Goal: Communication & Community: Answer question/provide support

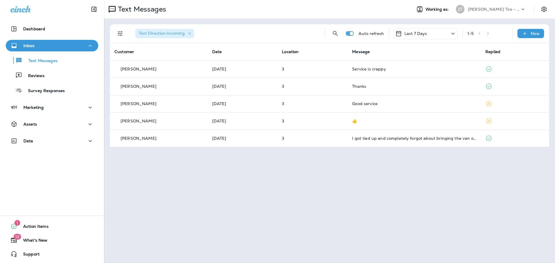
click at [494, 6] on div "[PERSON_NAME] Tire - [GEOGRAPHIC_DATA]" at bounding box center [494, 9] width 52 height 9
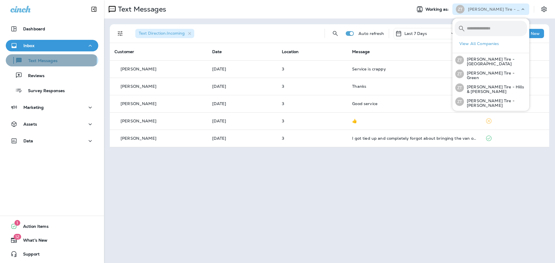
click at [51, 60] on p "Text Messages" at bounding box center [40, 60] width 35 height 5
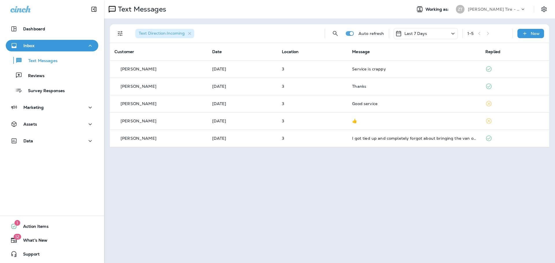
click at [45, 47] on div "Inbox" at bounding box center [51, 45] width 83 height 7
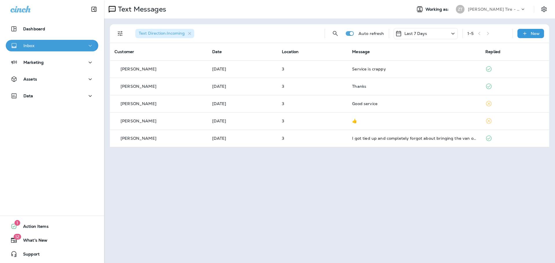
click at [41, 45] on div "Inbox" at bounding box center [51, 45] width 83 height 7
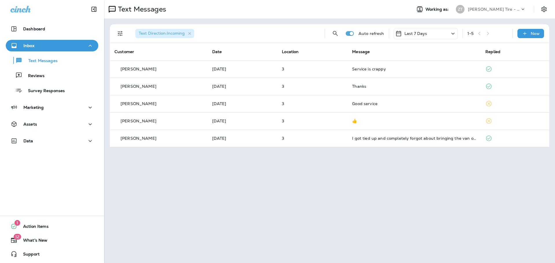
click at [503, 9] on p "[PERSON_NAME] Tire - [GEOGRAPHIC_DATA]" at bounding box center [494, 9] width 52 height 5
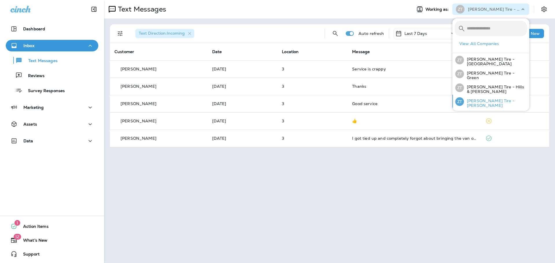
click at [486, 99] on p "[PERSON_NAME] Tire - [PERSON_NAME]" at bounding box center [495, 103] width 63 height 9
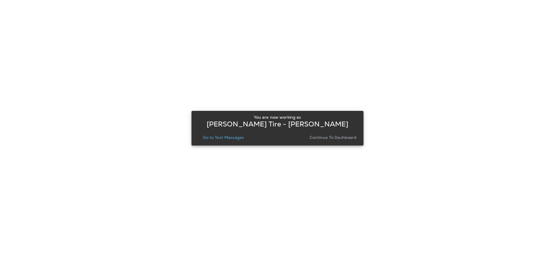
click at [215, 136] on p "Go to Text Messages" at bounding box center [223, 137] width 41 height 5
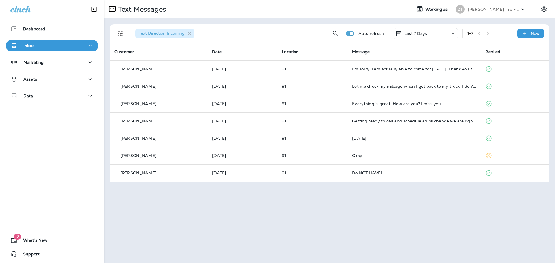
click at [494, 10] on p "[PERSON_NAME] Tire - [PERSON_NAME]" at bounding box center [494, 9] width 52 height 5
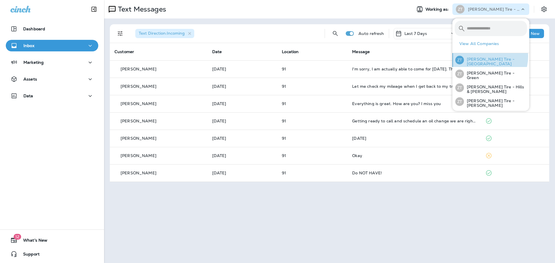
click at [481, 56] on div "[PERSON_NAME] Tire - [GEOGRAPHIC_DATA]" at bounding box center [491, 60] width 76 height 14
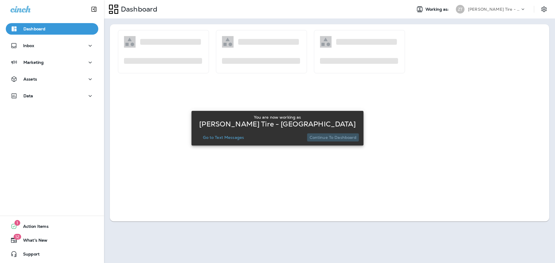
click at [334, 141] on button "Continue to Dashboard" at bounding box center [333, 138] width 52 height 8
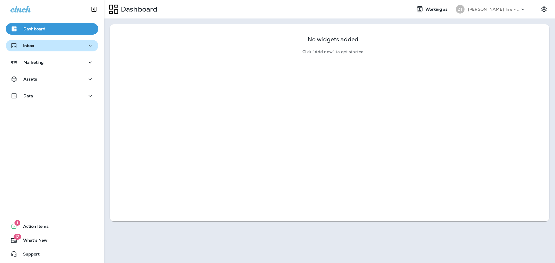
click at [72, 43] on div "Inbox" at bounding box center [51, 45] width 83 height 7
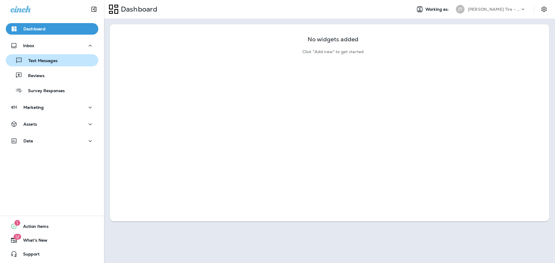
click at [80, 58] on div "Text Messages" at bounding box center [52, 60] width 88 height 9
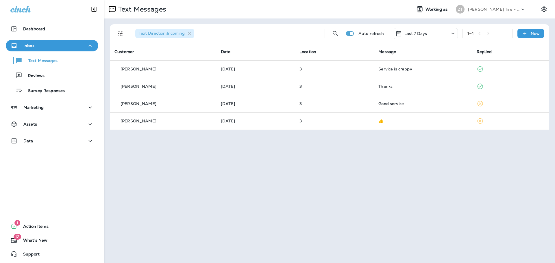
click at [503, 8] on p "[PERSON_NAME] Tire - [GEOGRAPHIC_DATA]" at bounding box center [494, 9] width 52 height 5
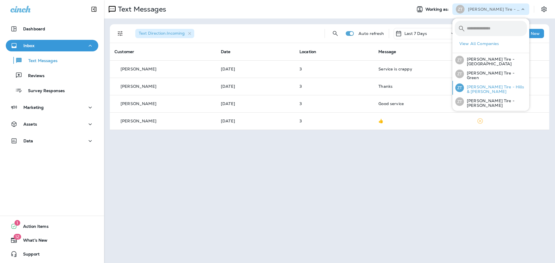
click at [483, 85] on div "[PERSON_NAME] Tire - Hills & [PERSON_NAME]" at bounding box center [491, 88] width 76 height 14
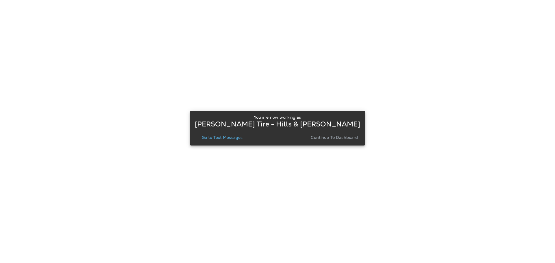
click at [334, 136] on p "Continue to Dashboard" at bounding box center [334, 137] width 47 height 5
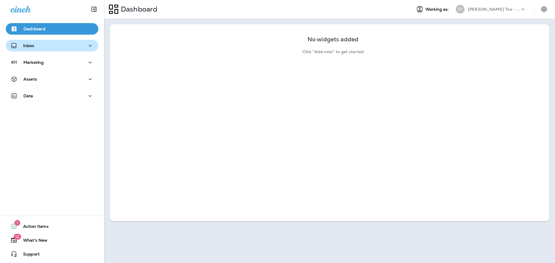
click at [34, 49] on div "Inbox" at bounding box center [22, 45] width 24 height 7
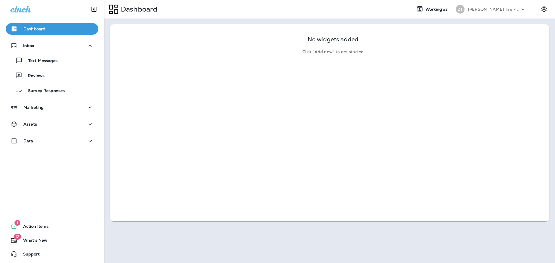
click at [43, 67] on div "Text Messages Reviews Survey Responses" at bounding box center [52, 73] width 93 height 45
click at [48, 61] on p "Text Messages" at bounding box center [40, 60] width 35 height 5
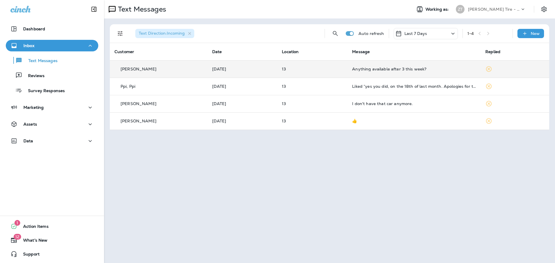
click at [392, 71] on td "Anything available after 3 this week?" at bounding box center [414, 68] width 133 height 17
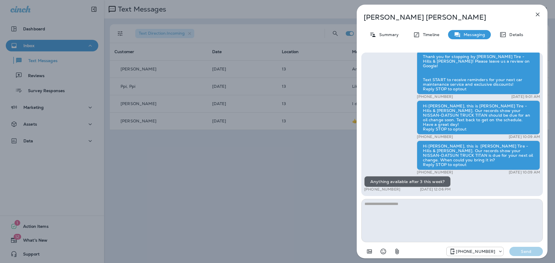
click at [402, 204] on textarea at bounding box center [452, 220] width 182 height 43
click at [402, 209] on textarea at bounding box center [452, 220] width 182 height 43
click at [397, 203] on textarea "**********" at bounding box center [452, 220] width 182 height 43
click at [418, 204] on textarea "**********" at bounding box center [452, 220] width 182 height 43
type textarea "**********"
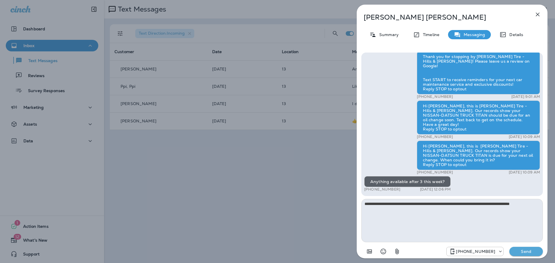
click at [522, 254] on p "Send" at bounding box center [526, 251] width 24 height 5
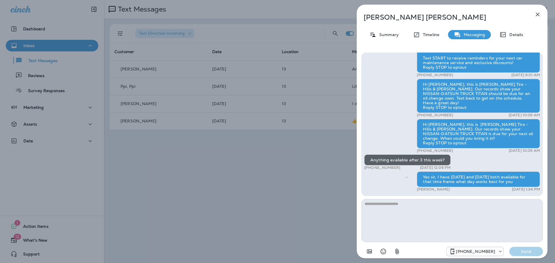
click at [200, 198] on div "[PERSON_NAME] Summary Timeline Messaging Details Thank you for stopping by [PER…" at bounding box center [277, 131] width 555 height 263
